Goal: Book appointment/travel/reservation

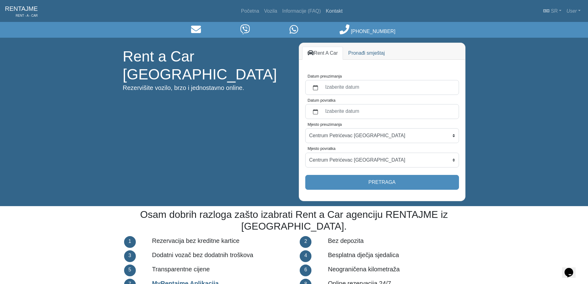
click at [336, 12] on link "Kontakt" at bounding box center [335, 11] width 22 height 12
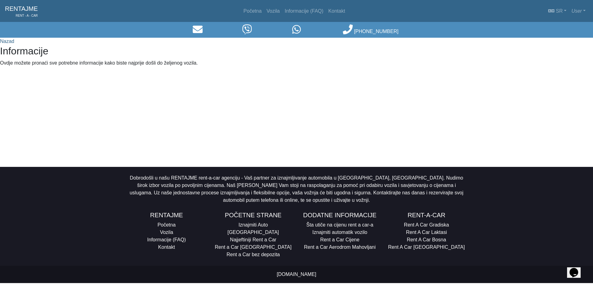
click at [249, 26] on icon at bounding box center [247, 29] width 10 height 10
click at [245, 29] on icon at bounding box center [246, 29] width 9 height 10
click at [2, 41] on link "Nazad" at bounding box center [7, 41] width 14 height 5
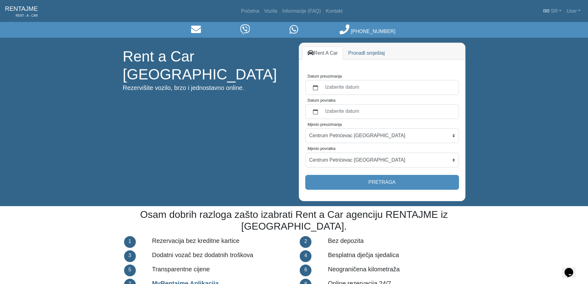
click at [295, 28] on icon at bounding box center [294, 29] width 9 height 10
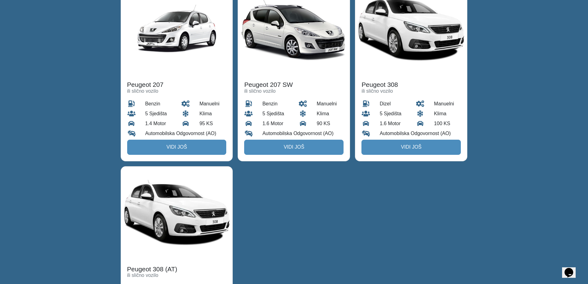
scroll to position [967, 0]
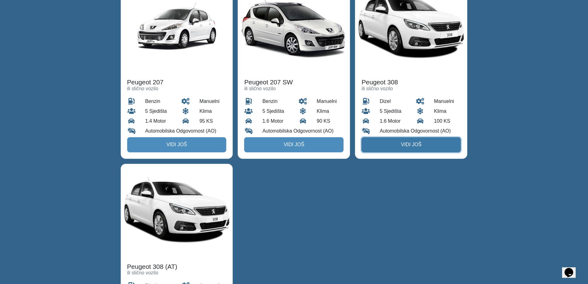
click at [412, 137] on link "Vidi još" at bounding box center [411, 144] width 99 height 15
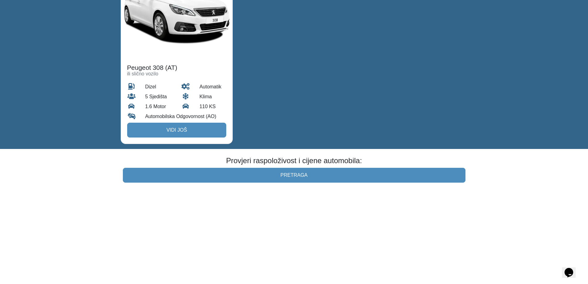
scroll to position [1173, 0]
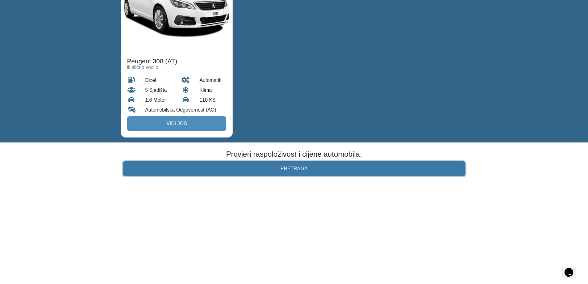
click at [295, 161] on link "Pretraga" at bounding box center [294, 168] width 343 height 15
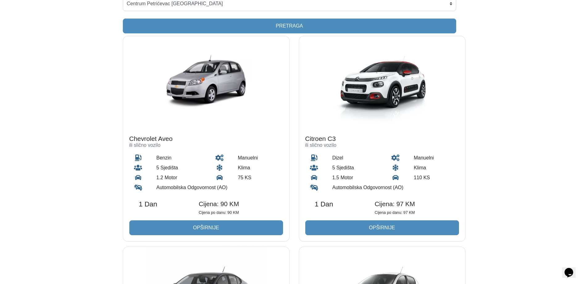
scroll to position [123, 0]
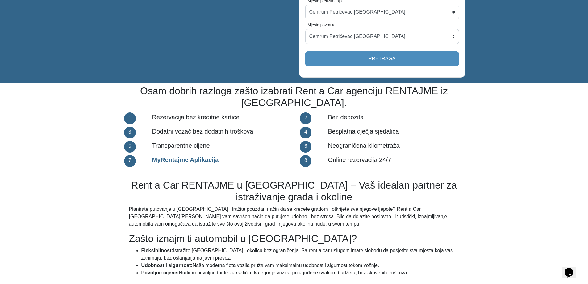
scroll to position [617, 0]
